Goal: Check status

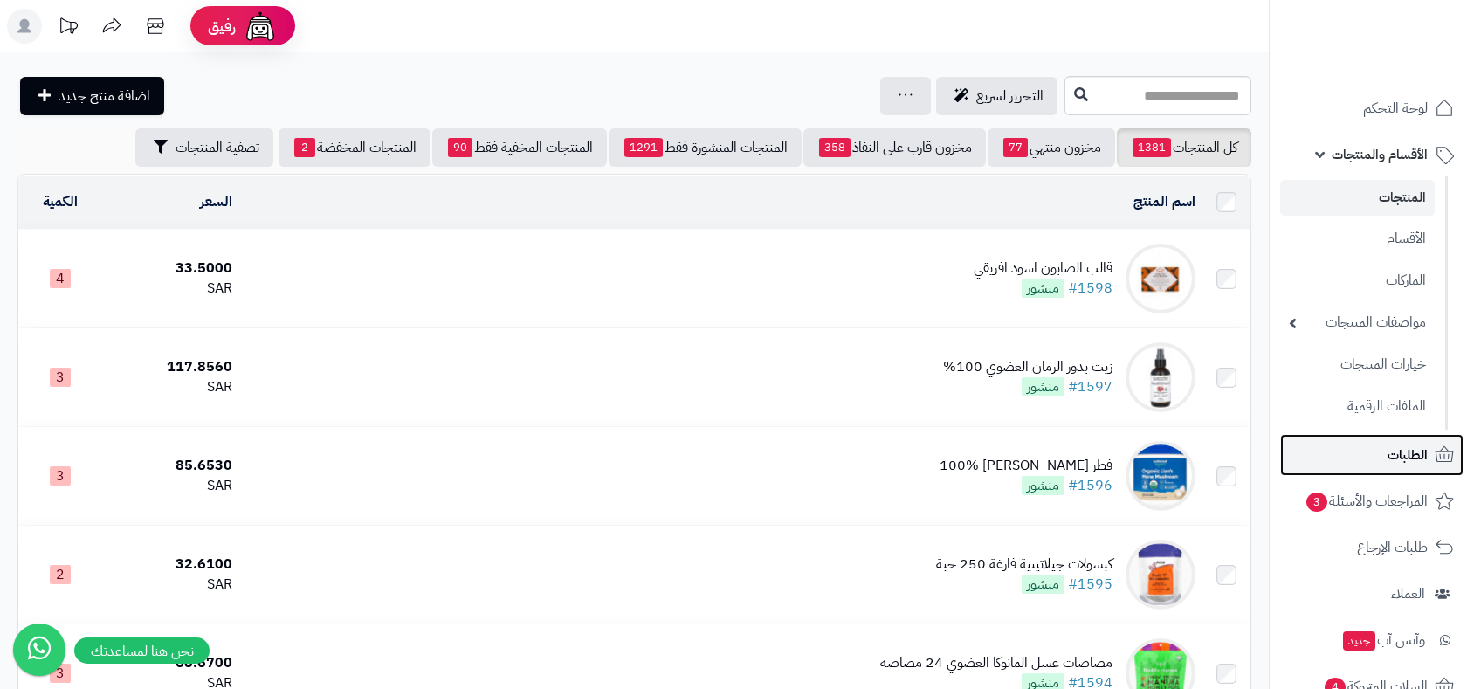
click at [1412, 456] on span "الطلبات" at bounding box center [1408, 455] width 40 height 24
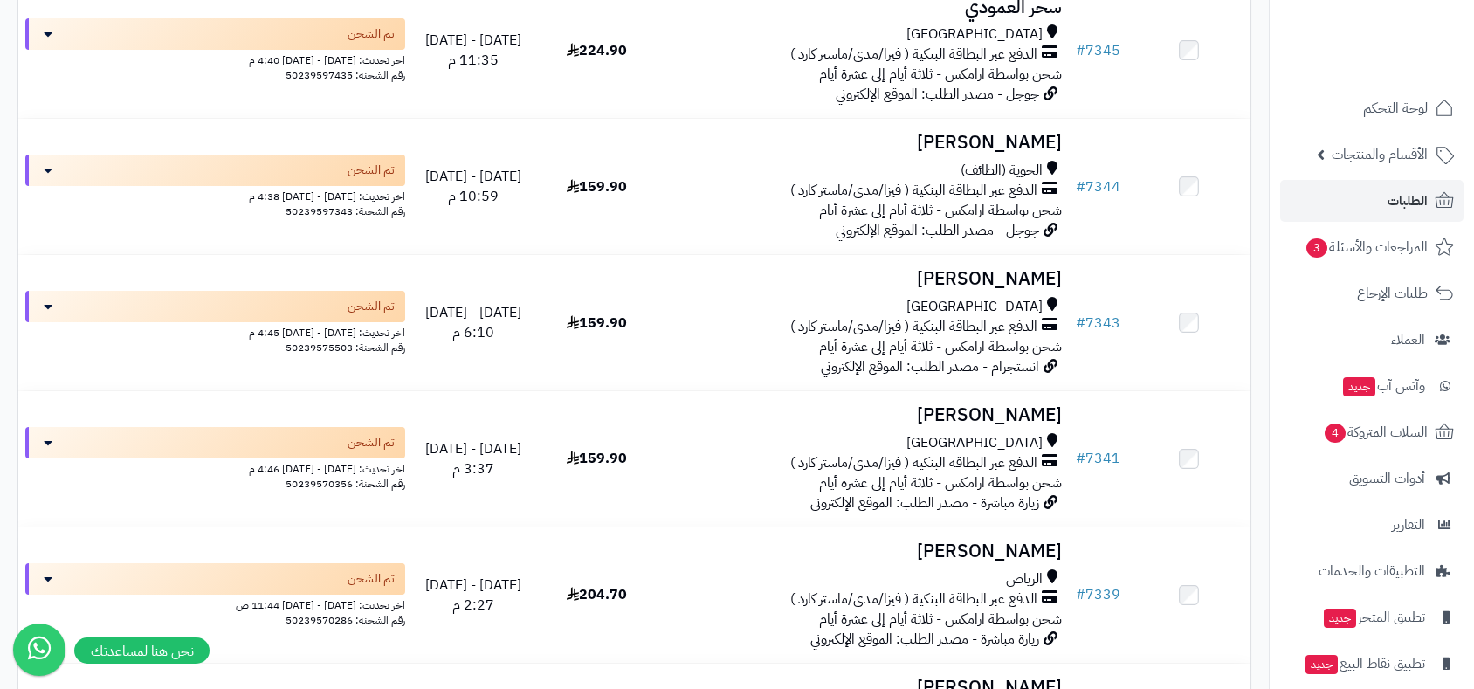
scroll to position [2038, 0]
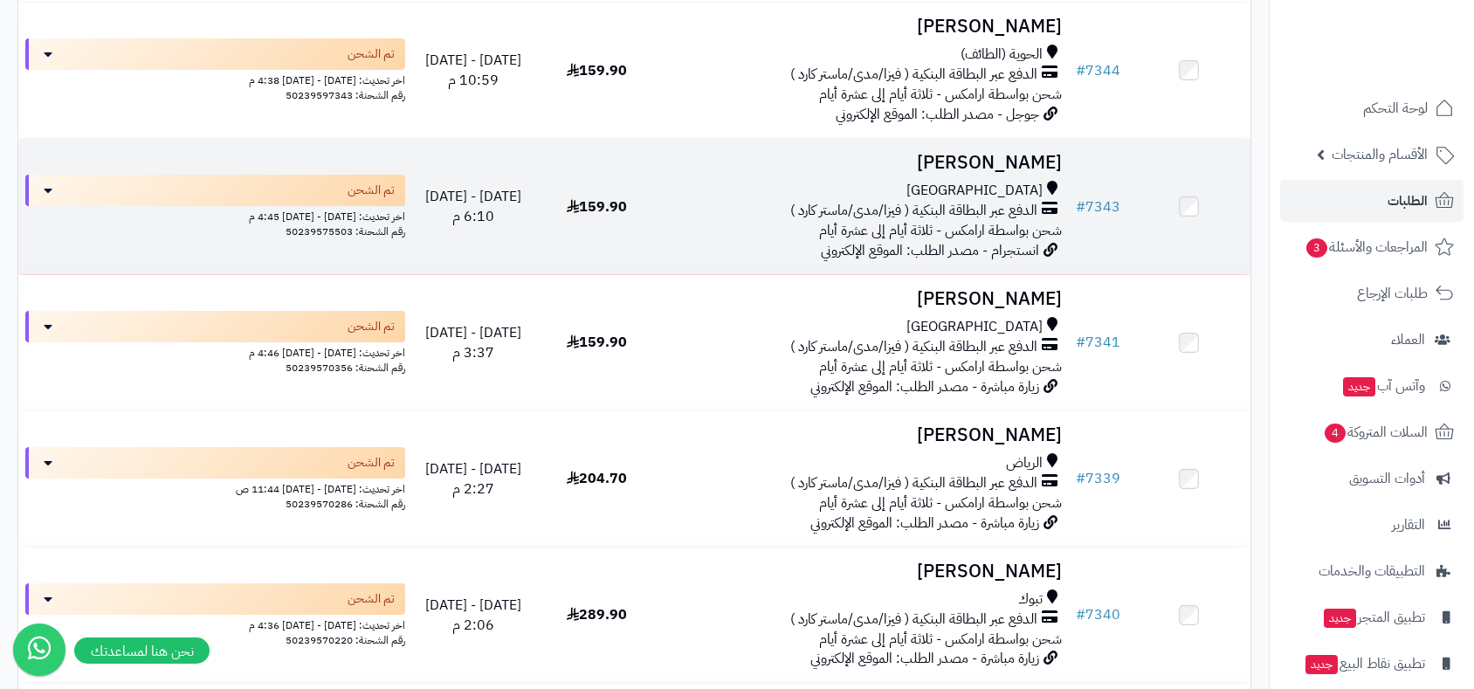
click at [1017, 157] on h3 "بدرية الغامدي" at bounding box center [864, 163] width 397 height 20
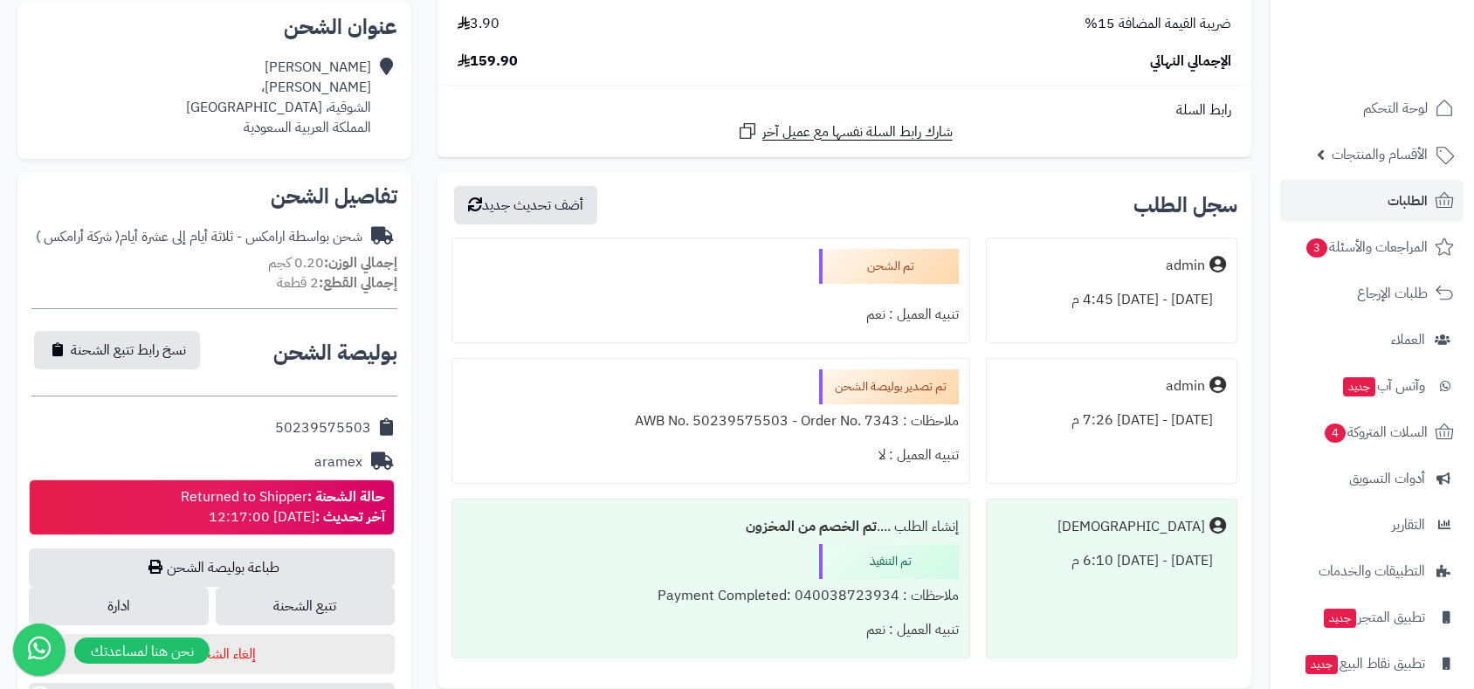
scroll to position [388, 0]
